Goal: Task Accomplishment & Management: Use online tool/utility

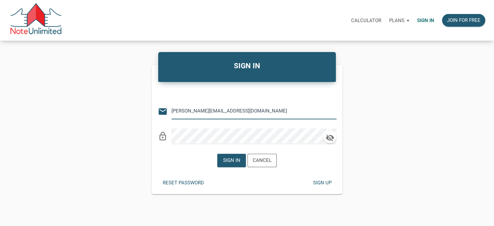
click at [207, 107] on input "[PERSON_NAME][EMAIL_ADDRESS][DOMAIN_NAME]" at bounding box center [248, 111] width 155 height 15
type input "[EMAIL_ADDRESS][DOMAIN_NAME]"
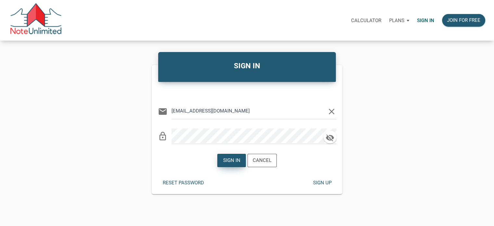
click at [226, 159] on div "Sign in" at bounding box center [231, 159] width 17 height 7
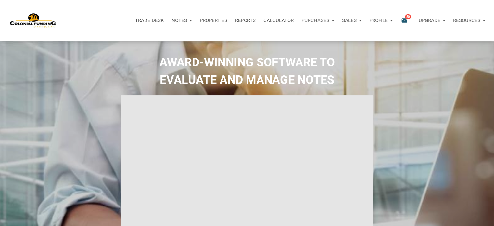
type input "Introduction to new features"
select select
click at [190, 19] on div "Notes" at bounding box center [182, 20] width 28 height 19
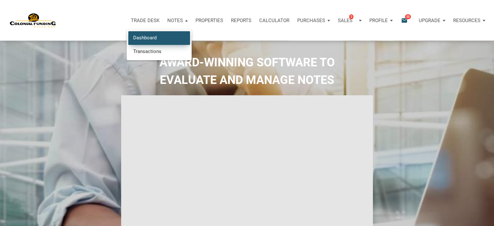
click at [149, 35] on link "Dashboard" at bounding box center [159, 37] width 62 height 13
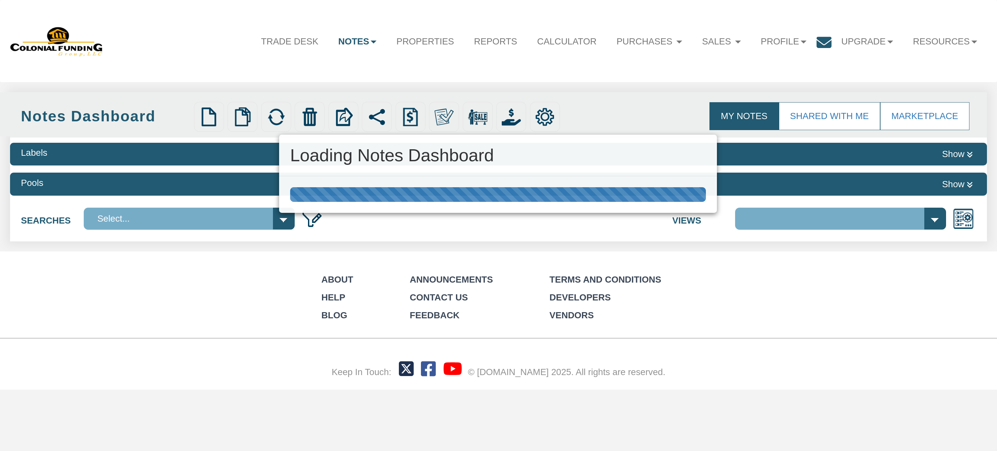
select select "316"
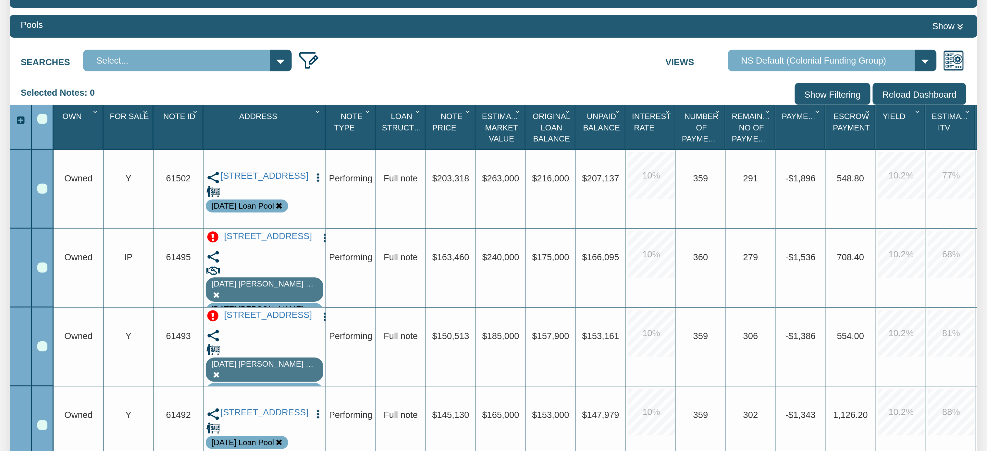
scroll to position [145, 0]
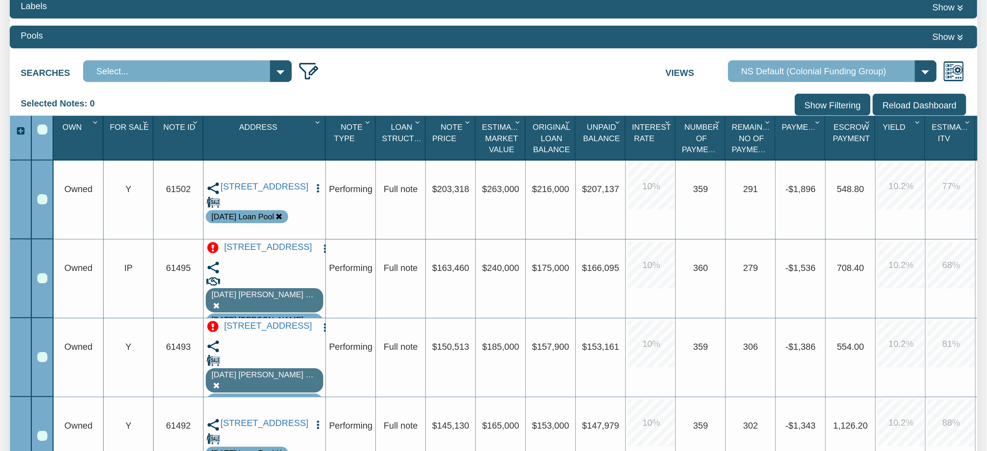
click at [823, 105] on input "Show Filtering" at bounding box center [833, 105] width 76 height 22
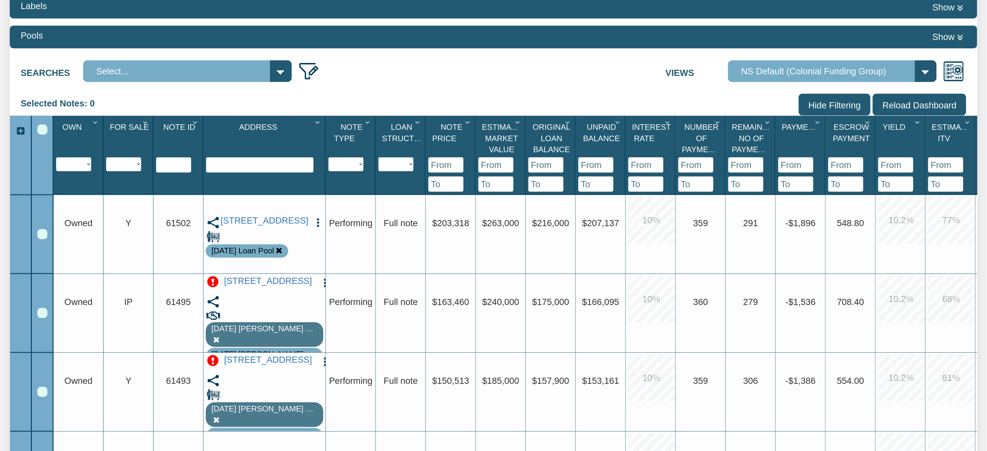
click at [134, 167] on select "Y N IP" at bounding box center [123, 164] width 35 height 14
select select "string:Y"
click at [106, 171] on select "Y N IP" at bounding box center [123, 164] width 35 height 14
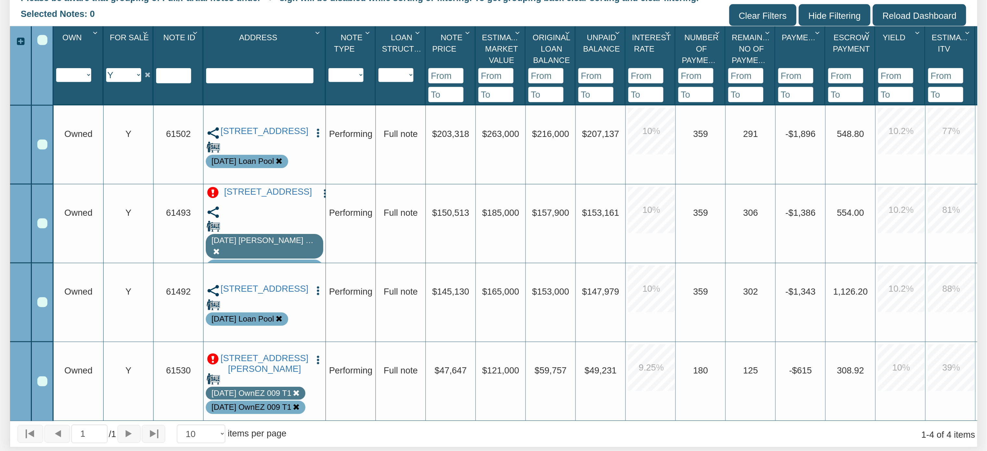
scroll to position [266, 0]
